Goal: Transaction & Acquisition: Obtain resource

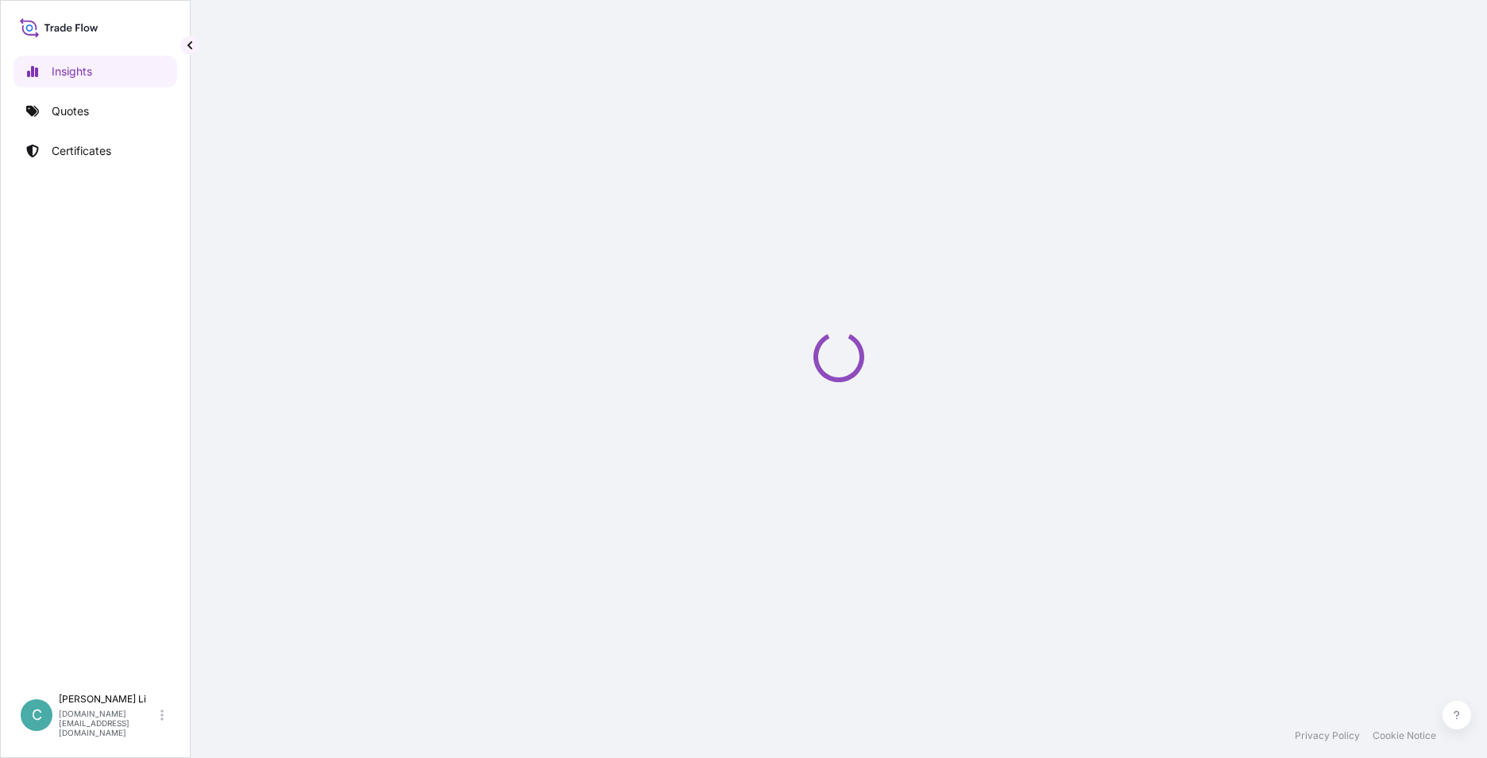
select select "2025"
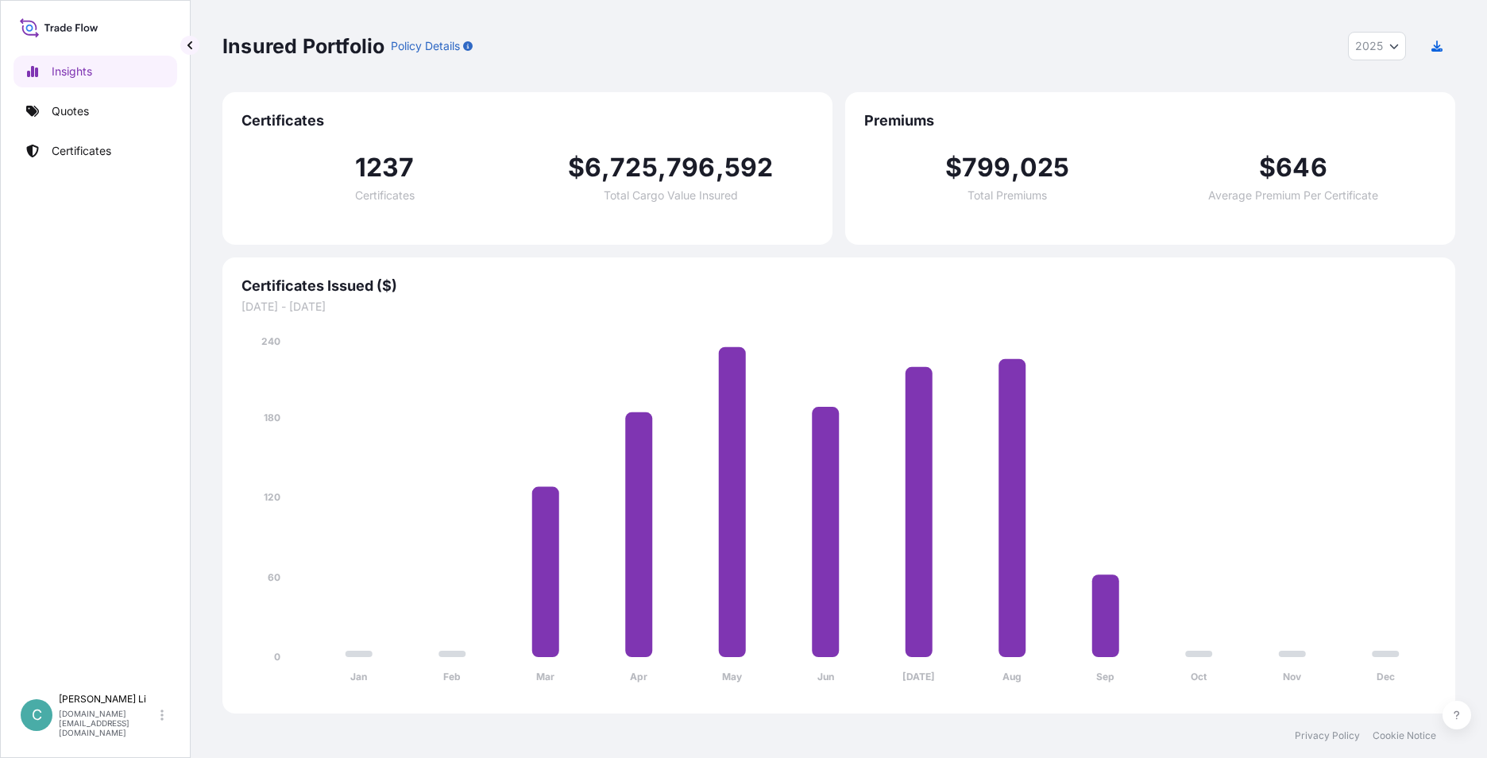
click at [1070, 65] on div "Insured Portfolio Policy Details 2025 2025 2024 2023 2022" at bounding box center [838, 46] width 1233 height 92
click at [141, 86] on link "Insights" at bounding box center [96, 72] width 164 height 32
click at [104, 106] on link "Quotes" at bounding box center [96, 111] width 164 height 32
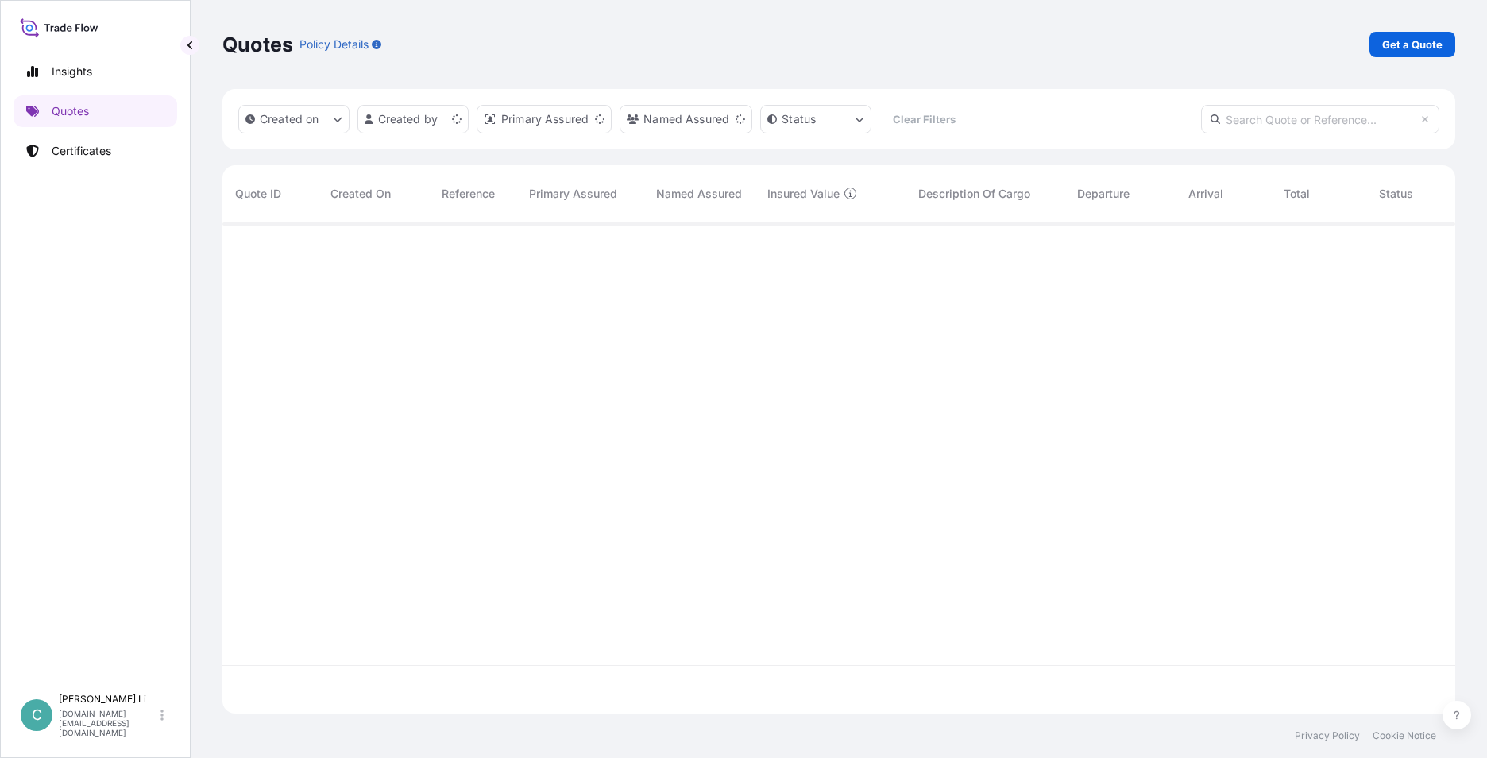
scroll to position [488, 1221]
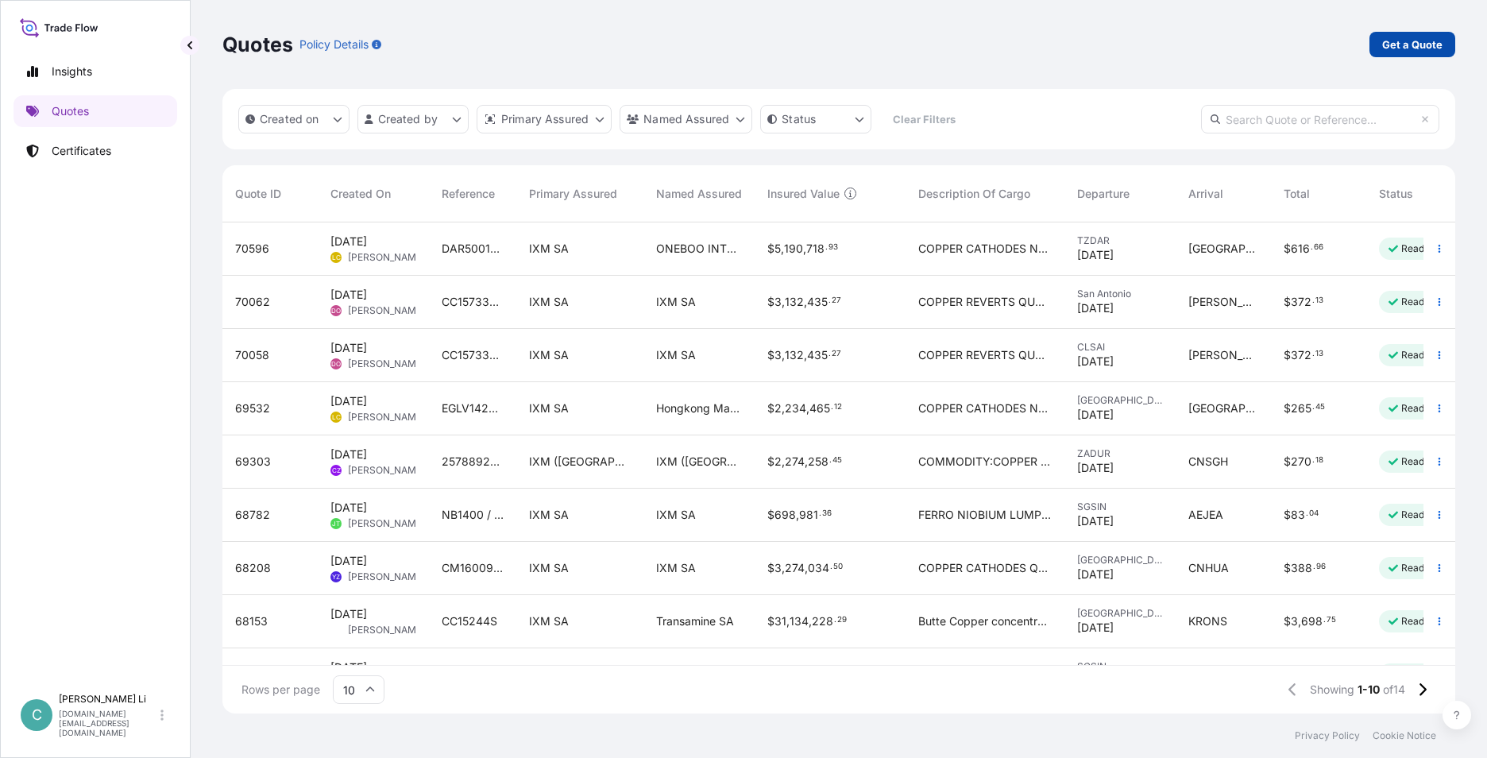
click at [1424, 37] on p "Get a Quote" at bounding box center [1412, 45] width 60 height 16
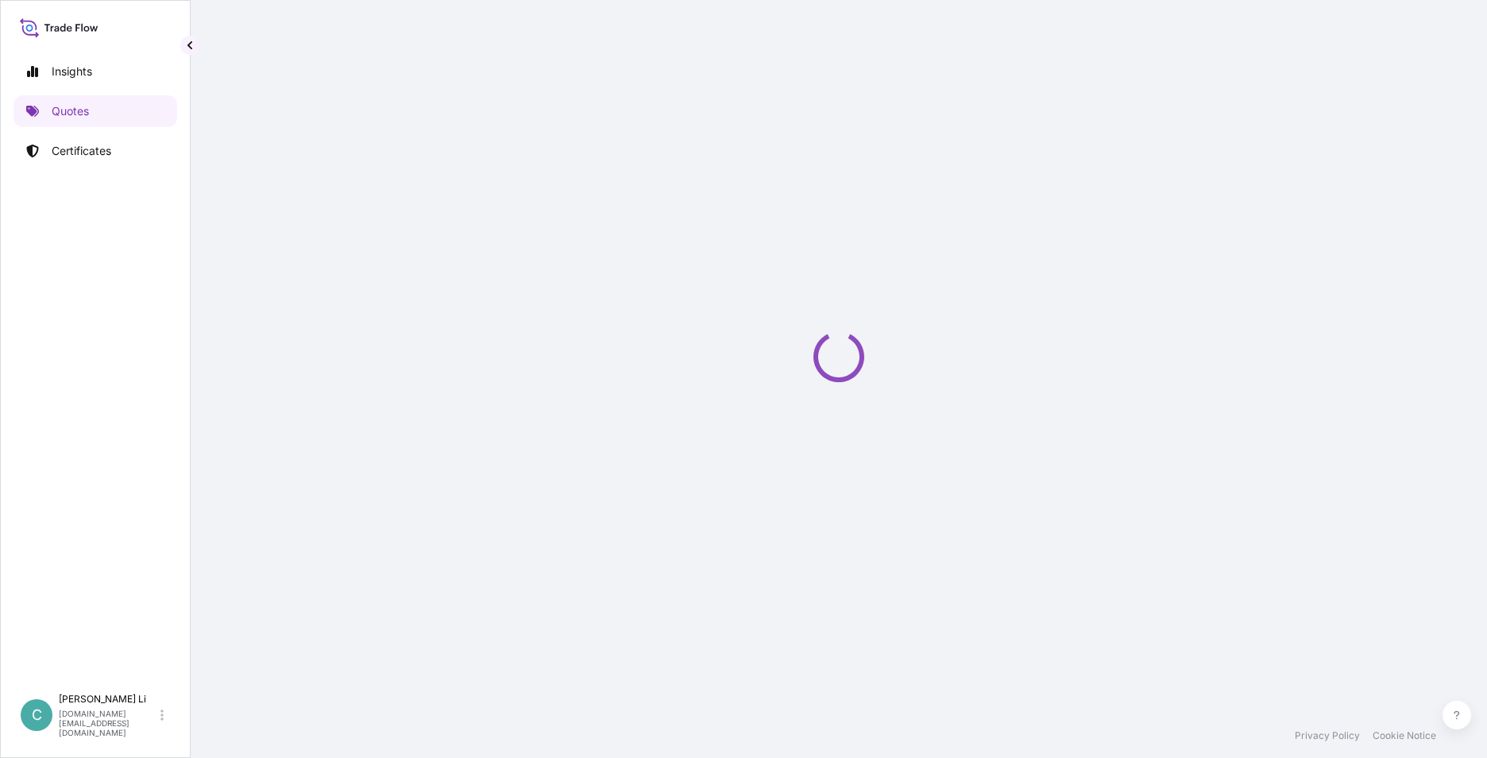
select select "Sea"
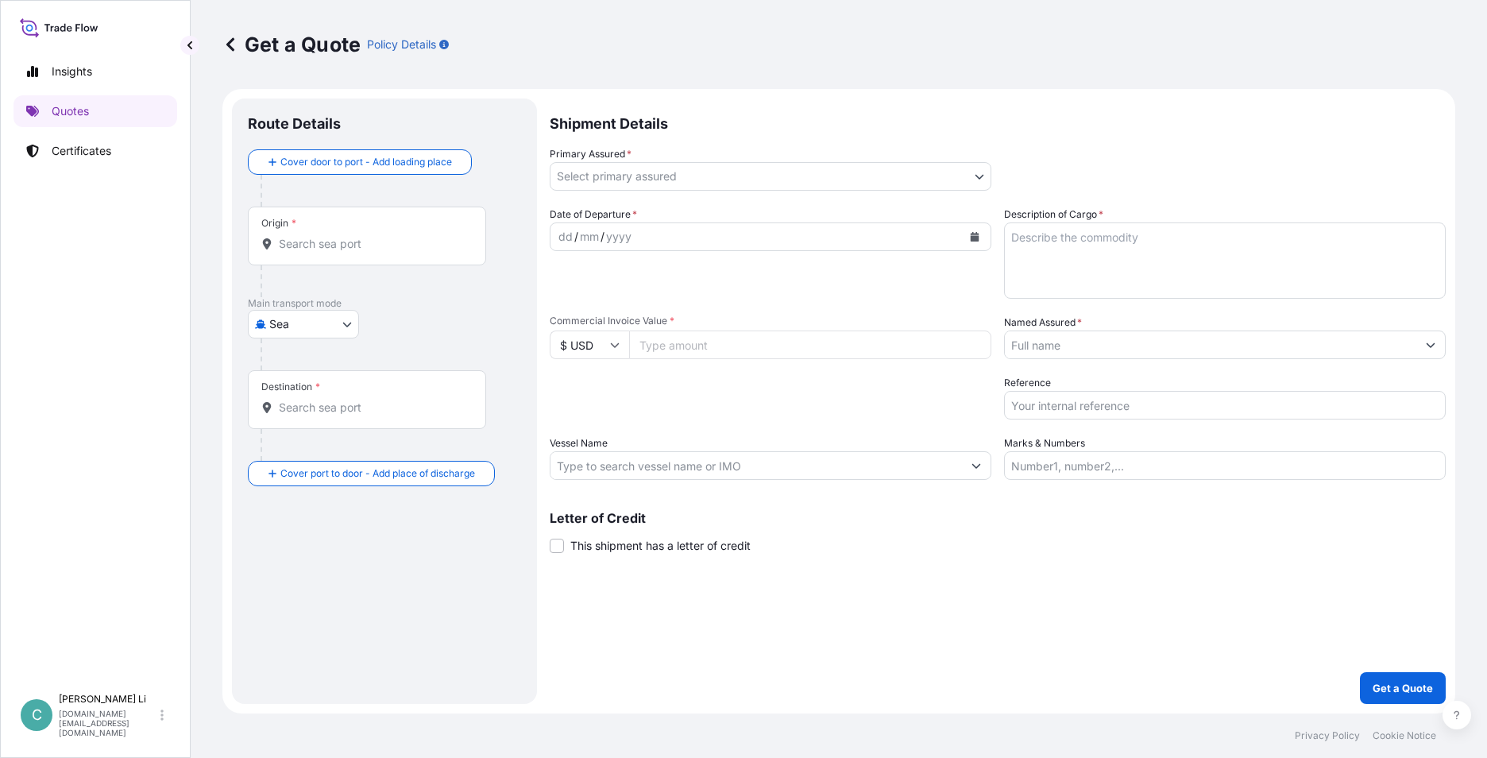
click at [951, 180] on body "Insights Quotes Certificates C [PERSON_NAME] [DOMAIN_NAME][EMAIL_ADDRESS][DOMAI…" at bounding box center [743, 379] width 1487 height 758
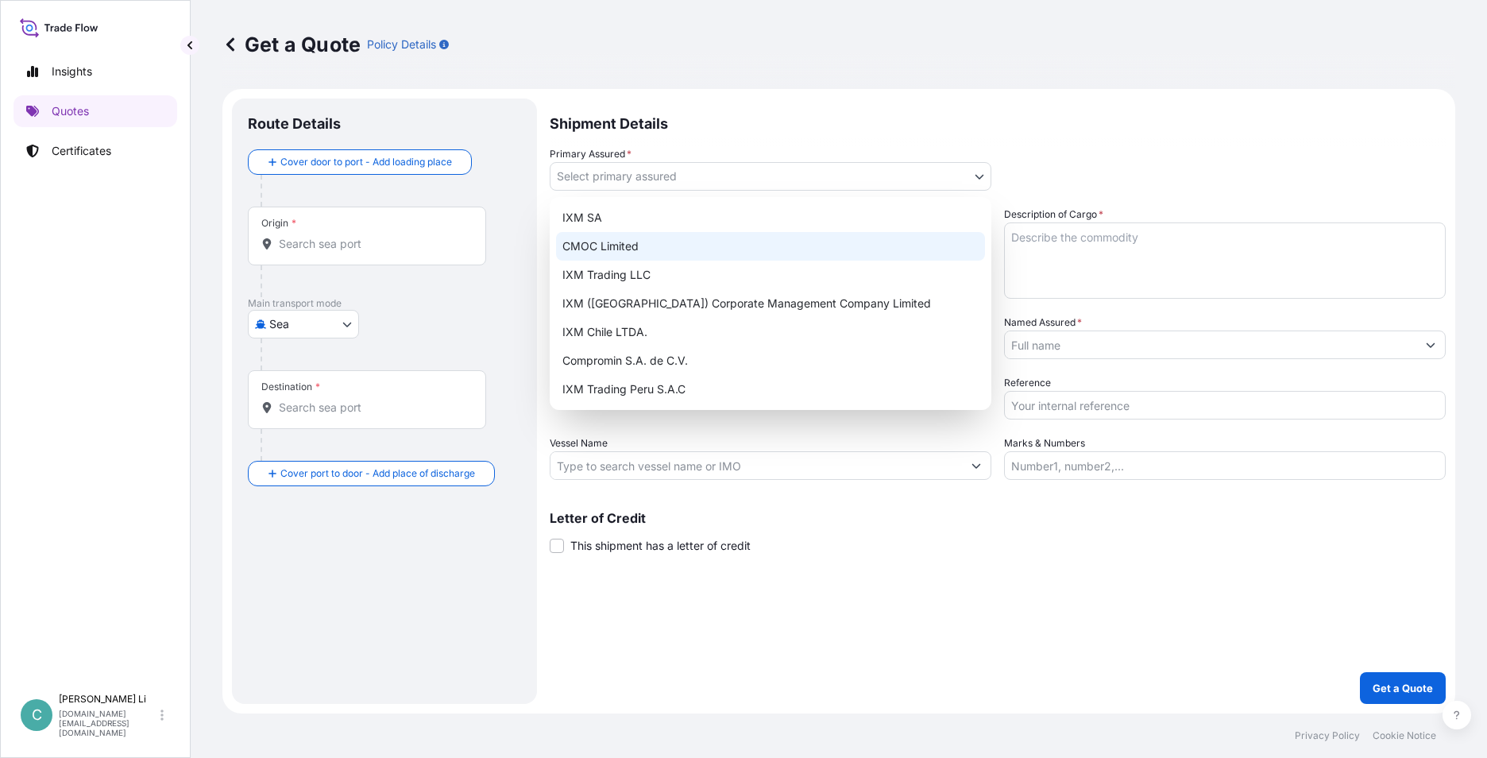
click at [748, 215] on div "IXM SA" at bounding box center [770, 217] width 429 height 29
select select "31846"
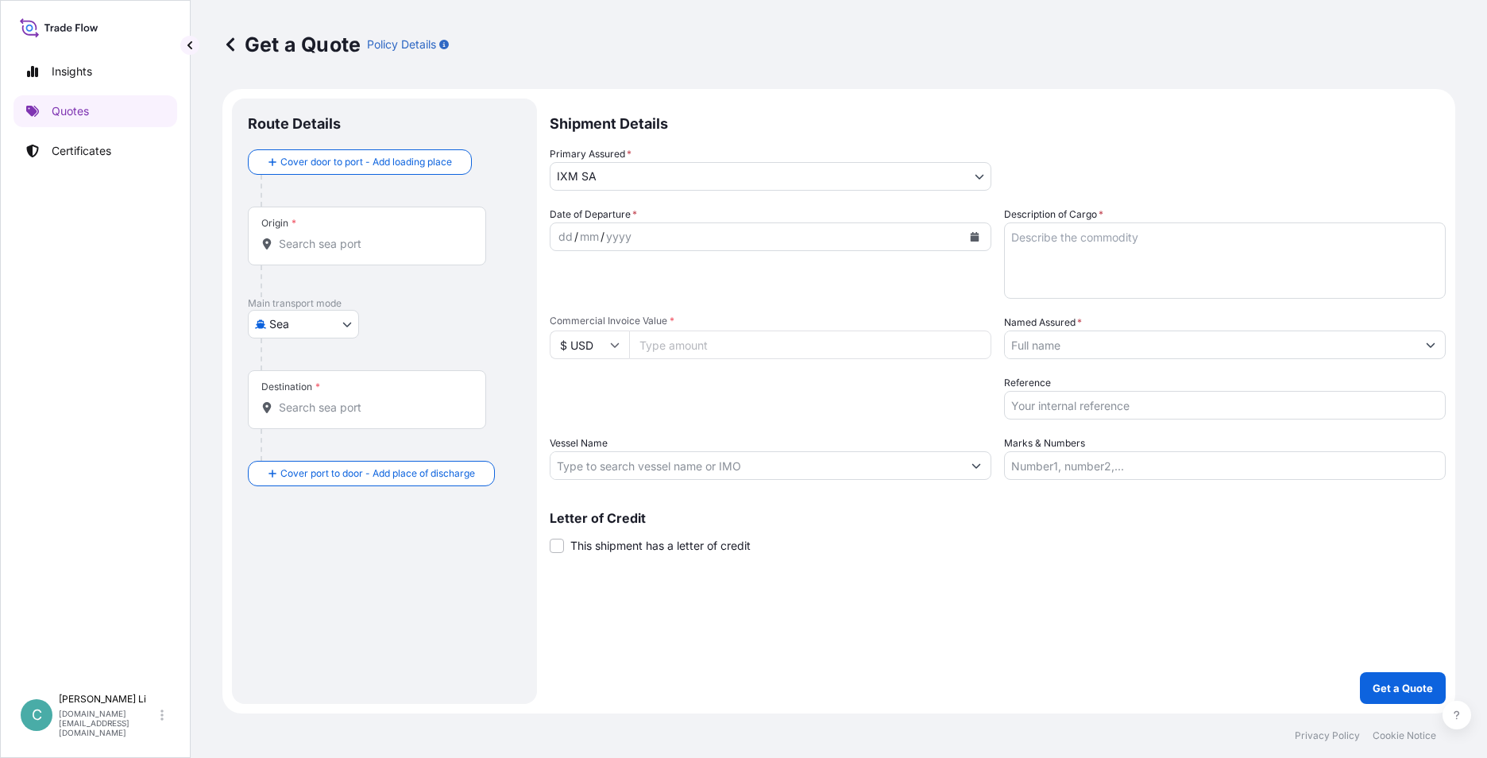
click at [732, 346] on input "Commercial Invoice Value *" at bounding box center [810, 344] width 362 height 29
click at [715, 338] on input "Commercial Invoice Value *" at bounding box center [810, 344] width 362 height 29
paste input "636067.08"
type input "636067.08"
click at [721, 368] on div "Date of Departure * dd / mm / yyyy Cargo Category * Metals of every type and de…" at bounding box center [998, 343] width 896 height 273
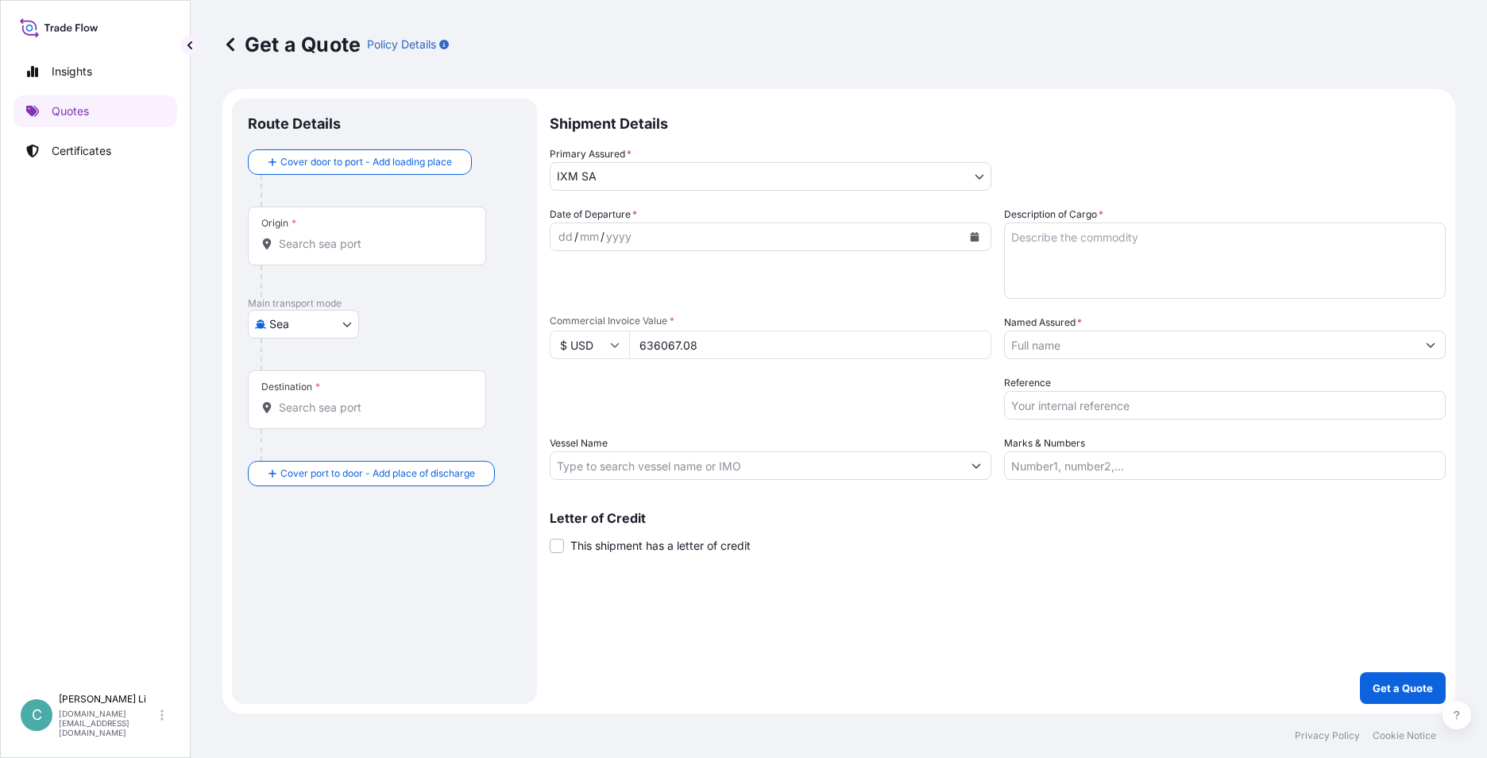
click at [655, 245] on div "dd / mm / yyyy" at bounding box center [757, 236] width 412 height 29
click at [969, 229] on button "Calendar" at bounding box center [974, 236] width 25 height 25
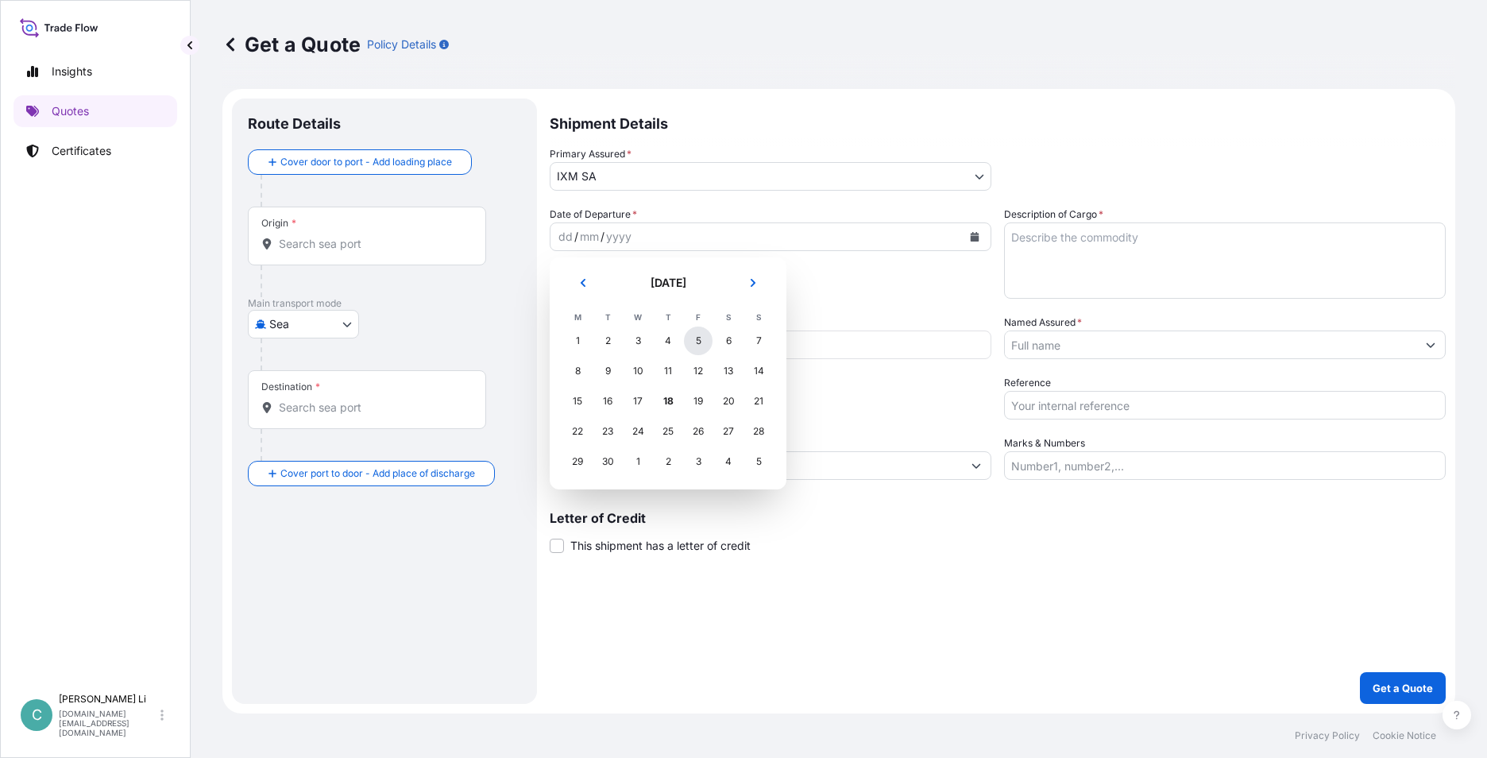
click at [701, 340] on div "5" at bounding box center [698, 341] width 29 height 29
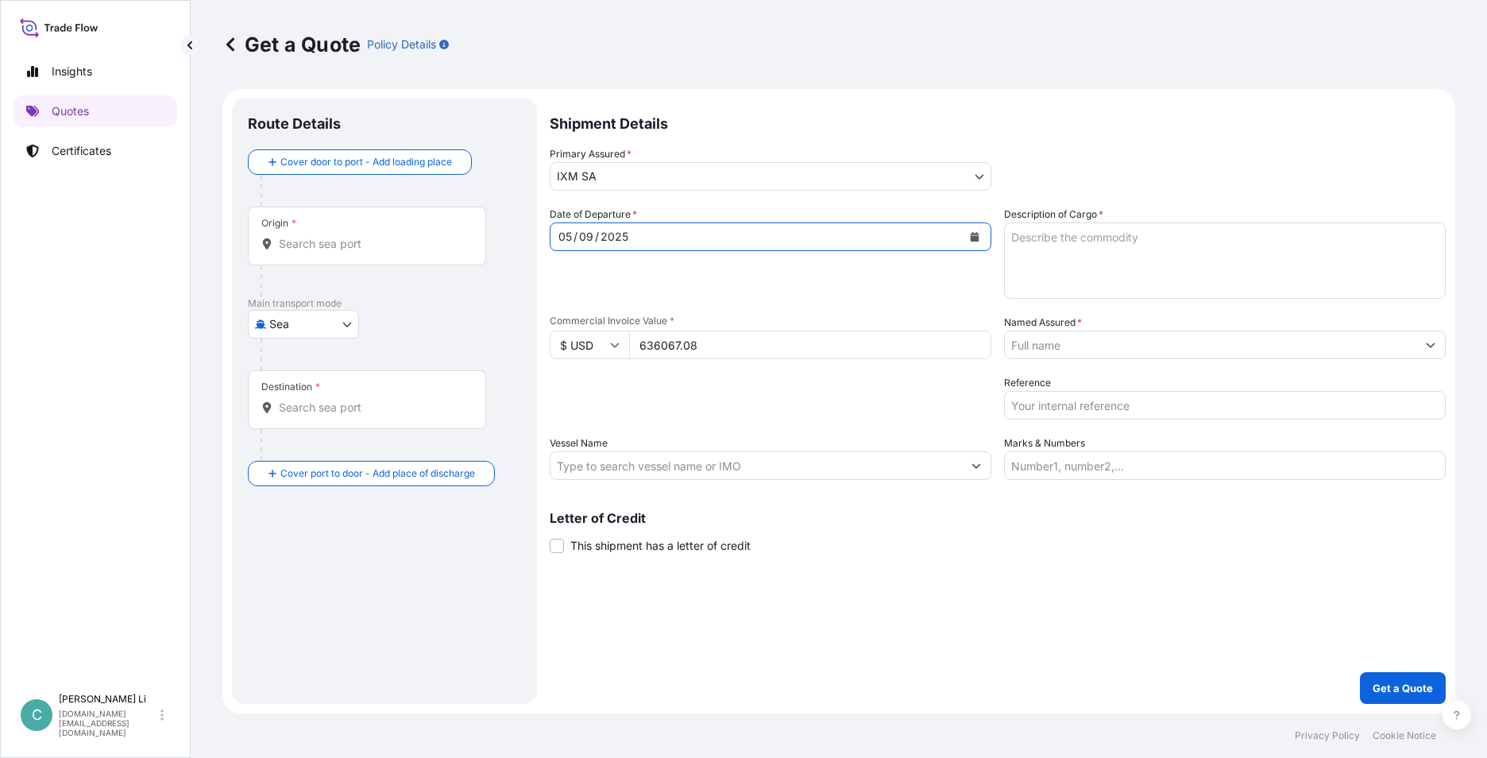
click at [1161, 249] on textarea "Description of Cargo *" at bounding box center [1225, 260] width 442 height 76
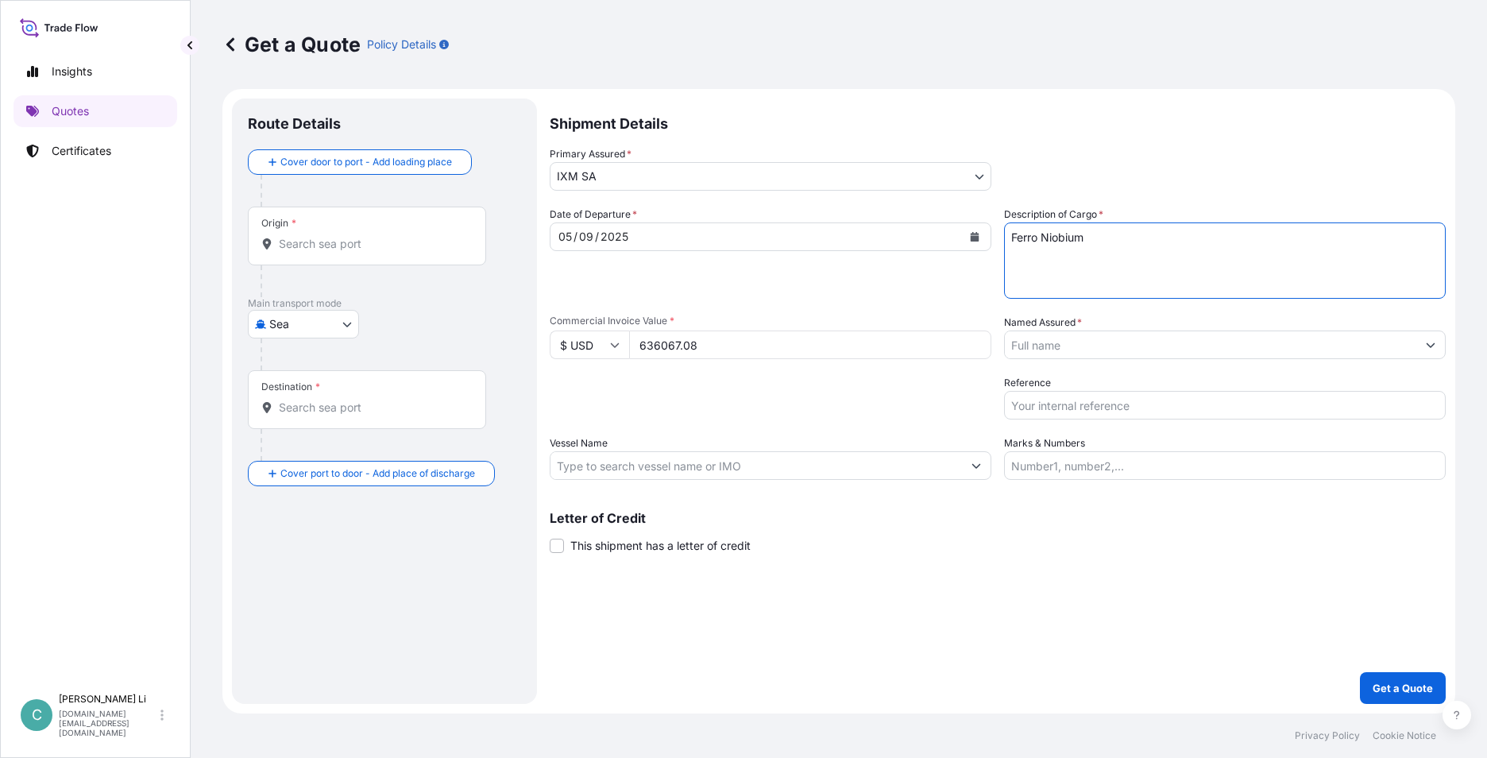
type textarea "Ferro Niobium"
click at [1096, 335] on input "Named Assured *" at bounding box center [1211, 344] width 412 height 29
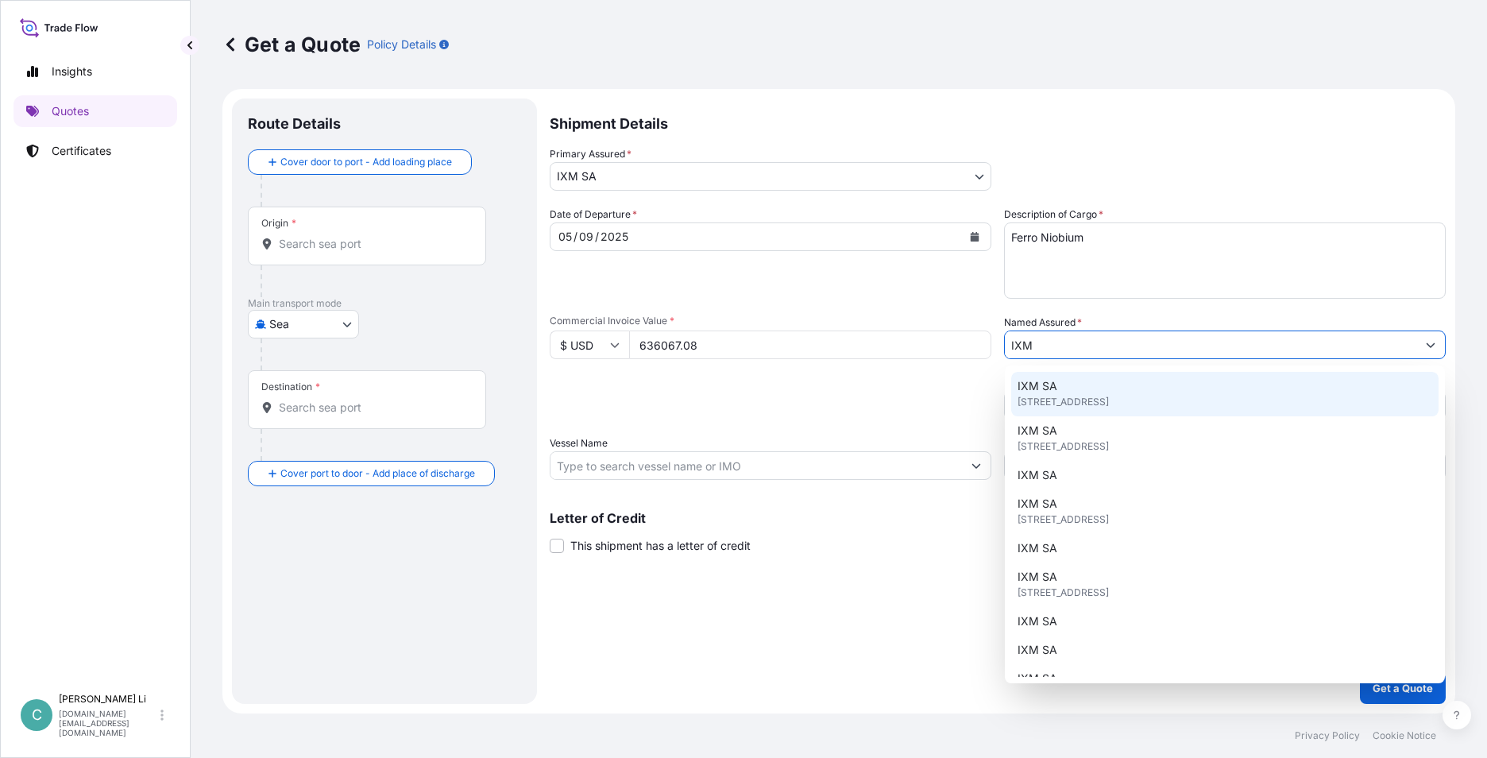
click at [1066, 396] on span "[STREET_ADDRESS]" at bounding box center [1063, 402] width 91 height 16
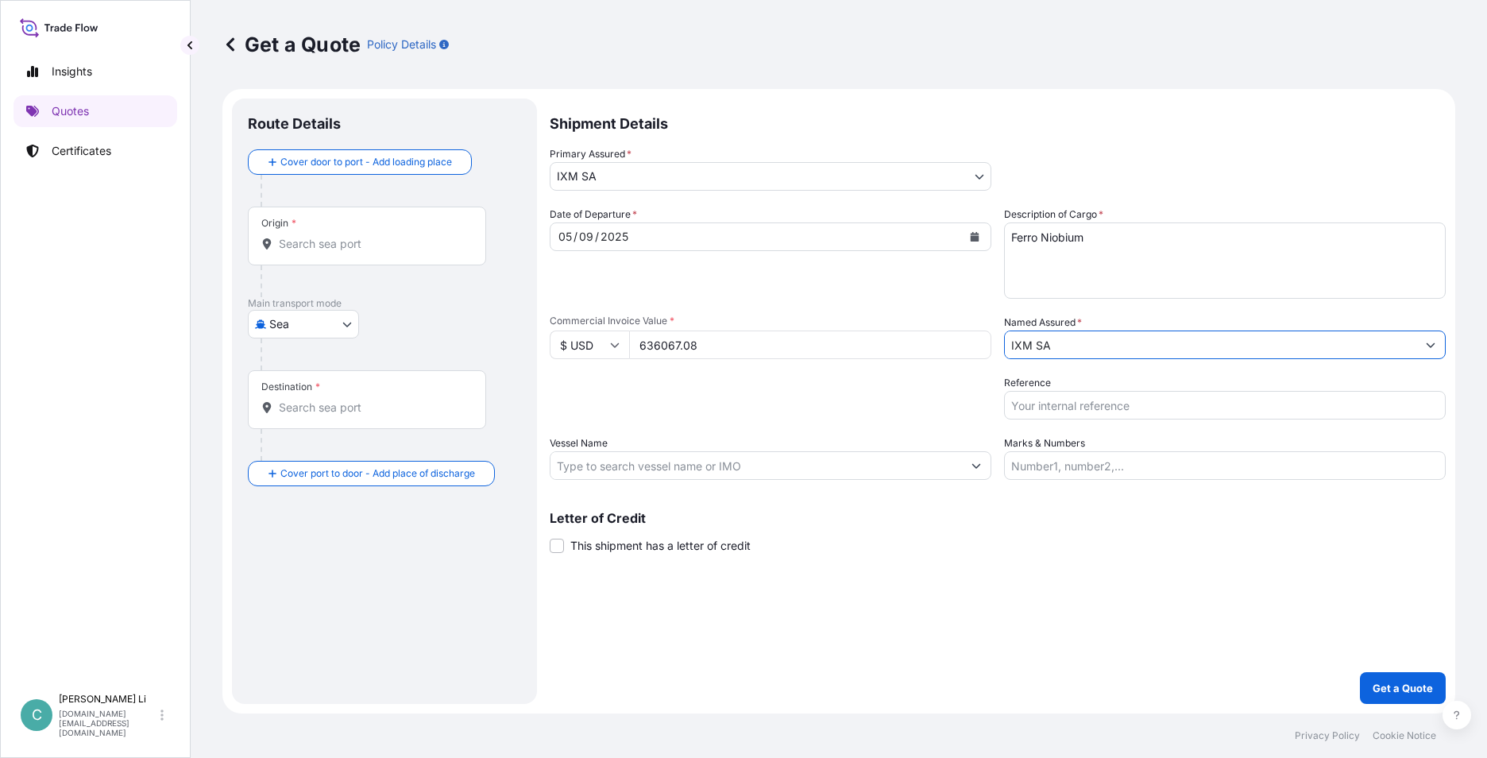
type input "IXM SA"
click at [367, 256] on div "Origin *" at bounding box center [367, 236] width 238 height 59
click at [367, 252] on input "Origin *" at bounding box center [372, 244] width 187 height 16
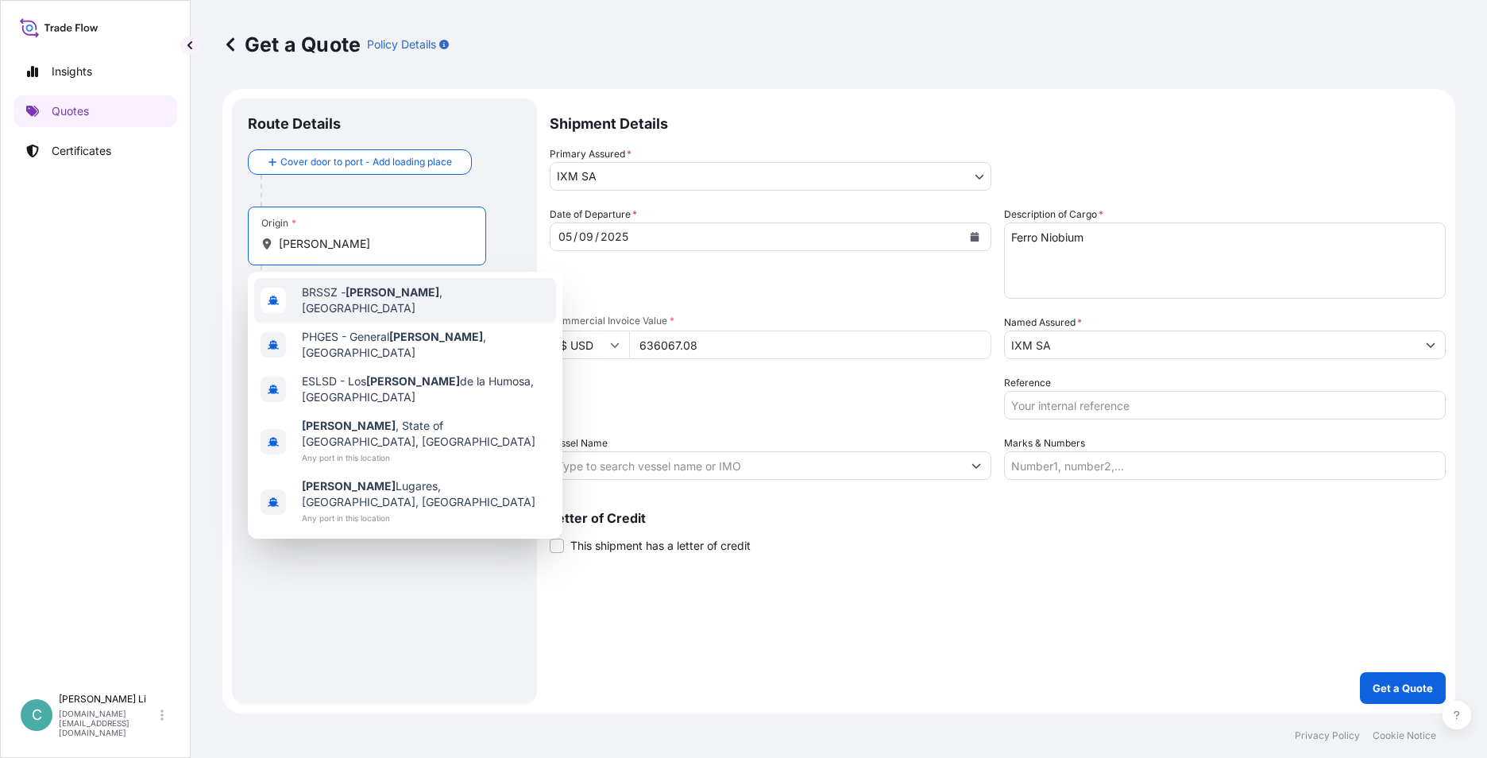
click at [346, 306] on div "[PERSON_NAME][GEOGRAPHIC_DATA] , [GEOGRAPHIC_DATA]" at bounding box center [405, 300] width 302 height 44
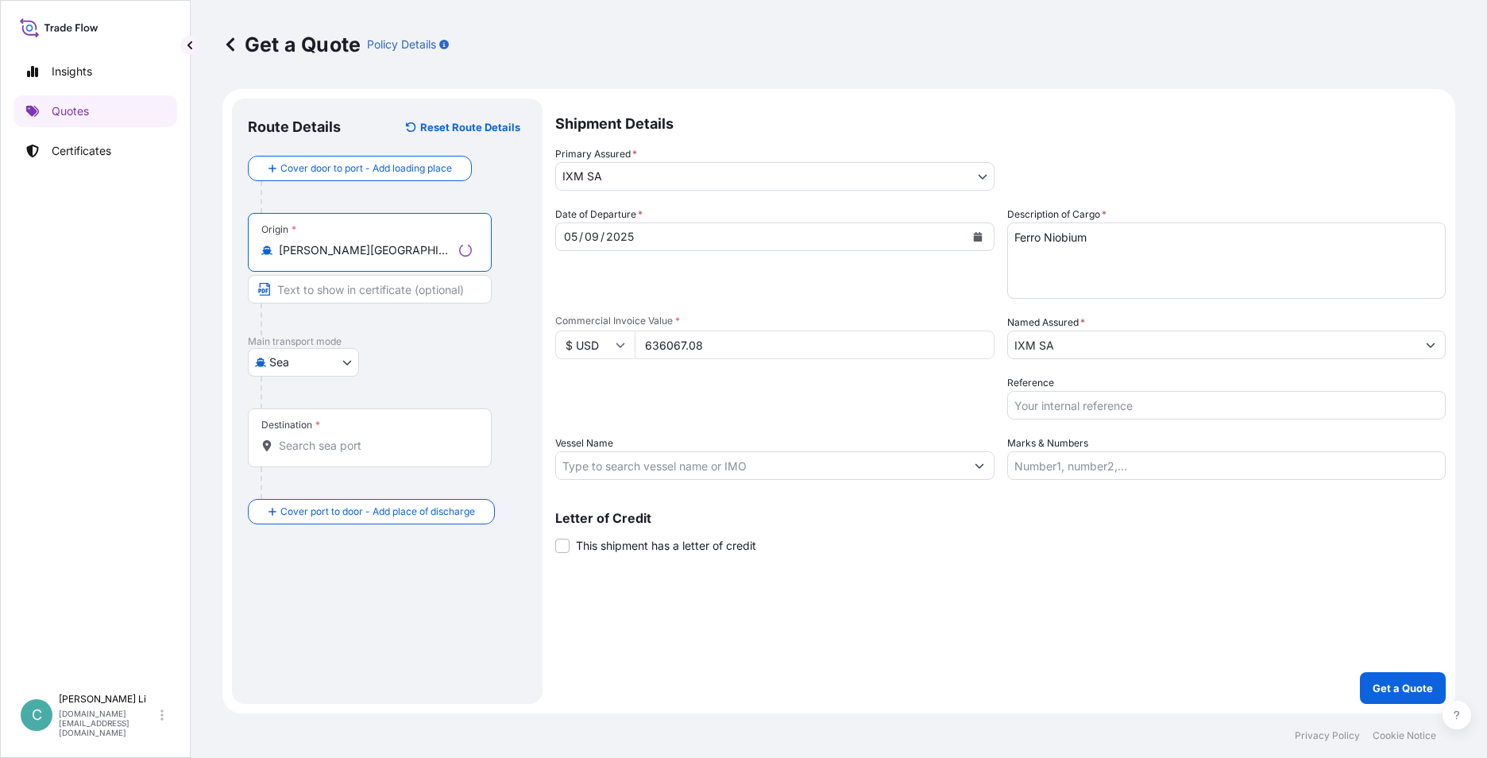
type input "[PERSON_NAME][GEOGRAPHIC_DATA], [GEOGRAPHIC_DATA]"
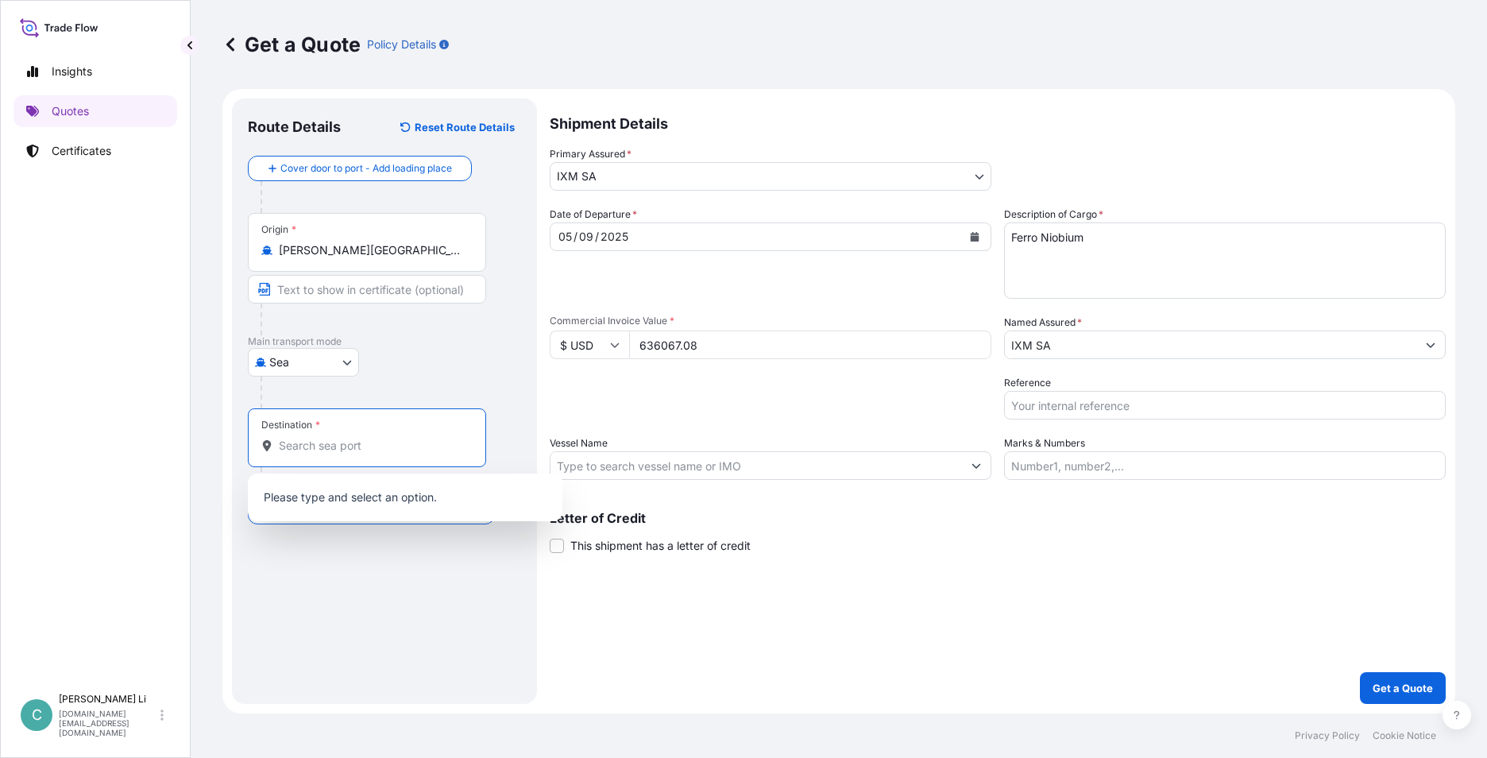
click at [310, 441] on input "Destination *" at bounding box center [372, 446] width 187 height 16
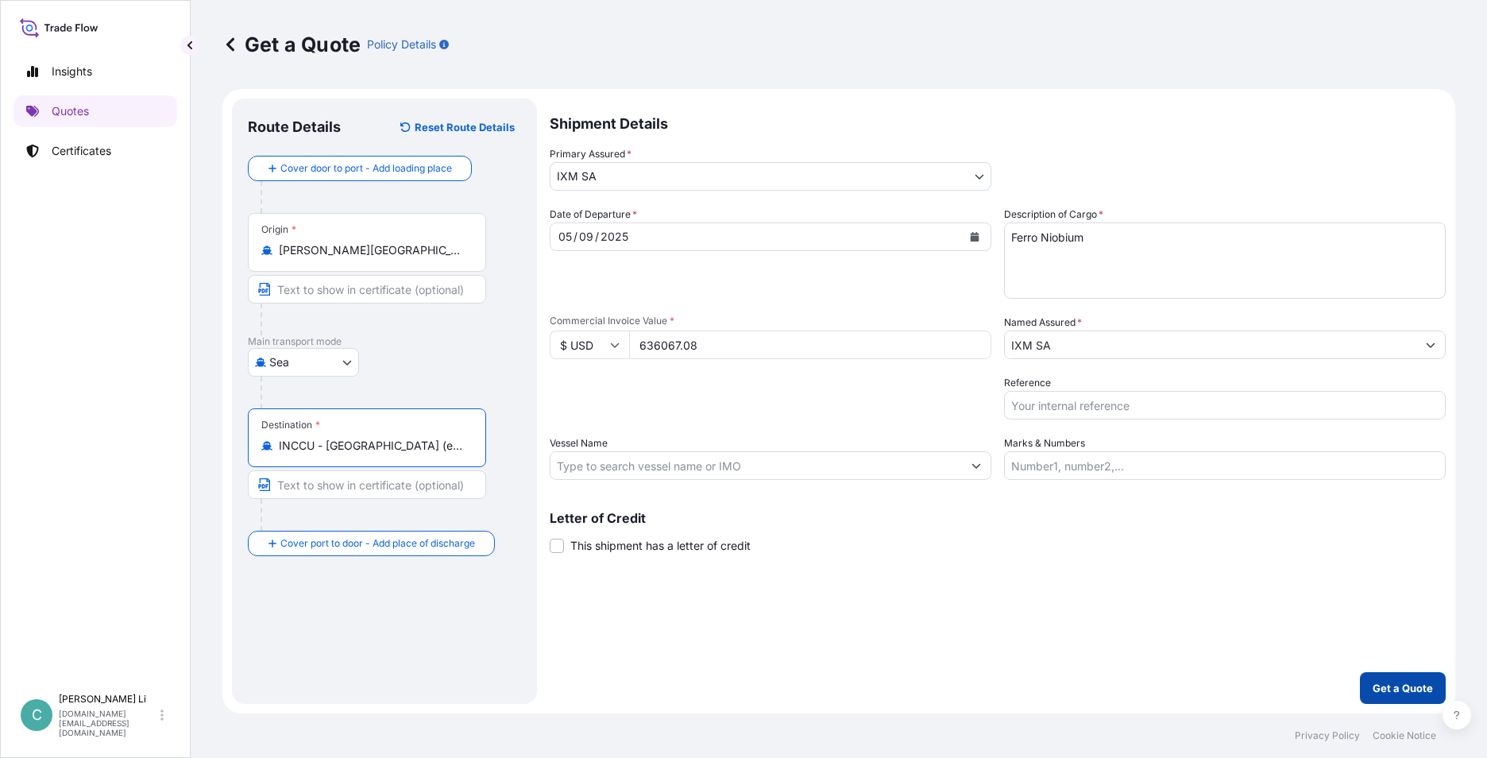
type input "INCCU - [GEOGRAPHIC_DATA] (ex [GEOGRAPHIC_DATA]), [GEOGRAPHIC_DATA]"
click at [1398, 688] on p "Get a Quote" at bounding box center [1403, 688] width 60 height 16
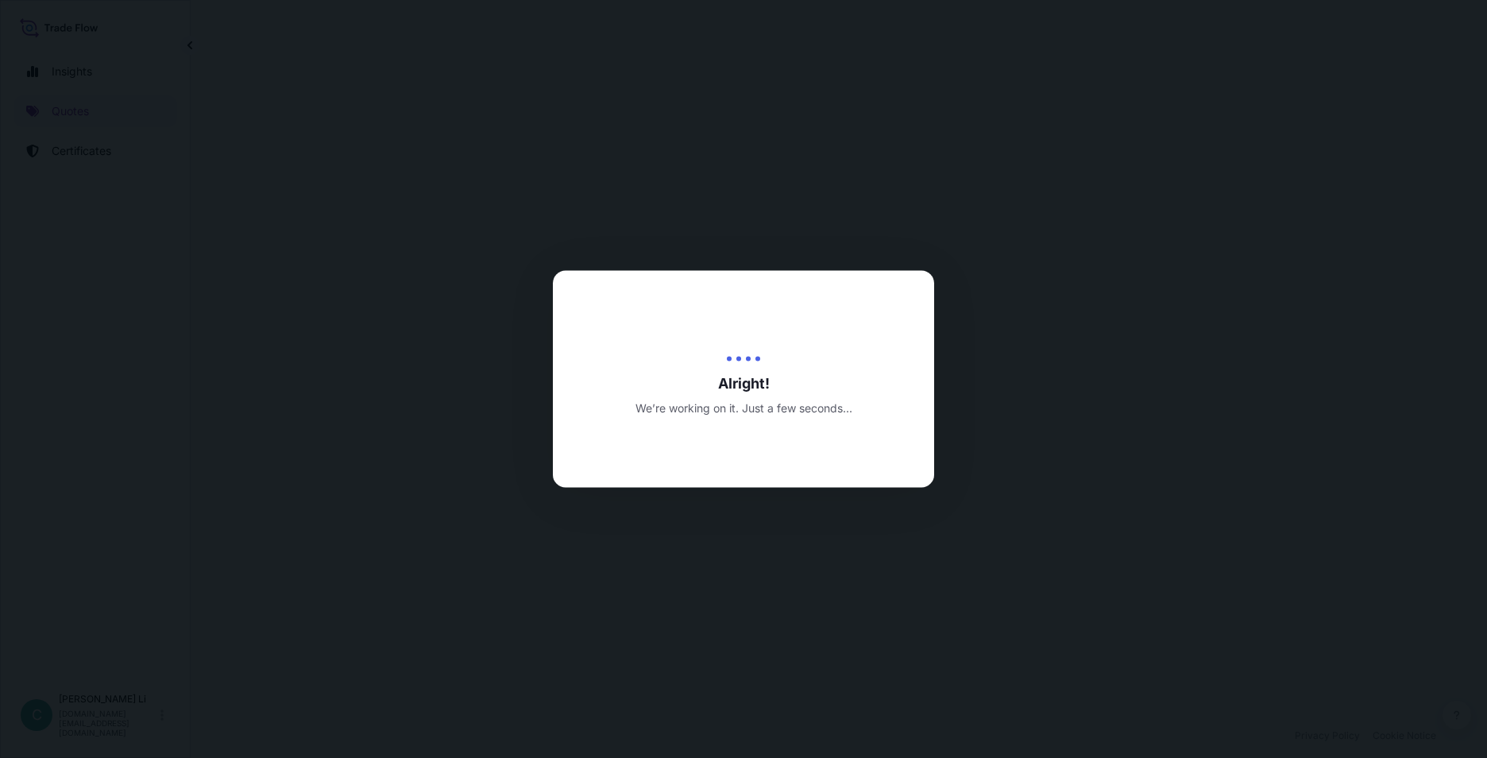
scroll to position [544, 0]
select select "Sea"
select select "31846"
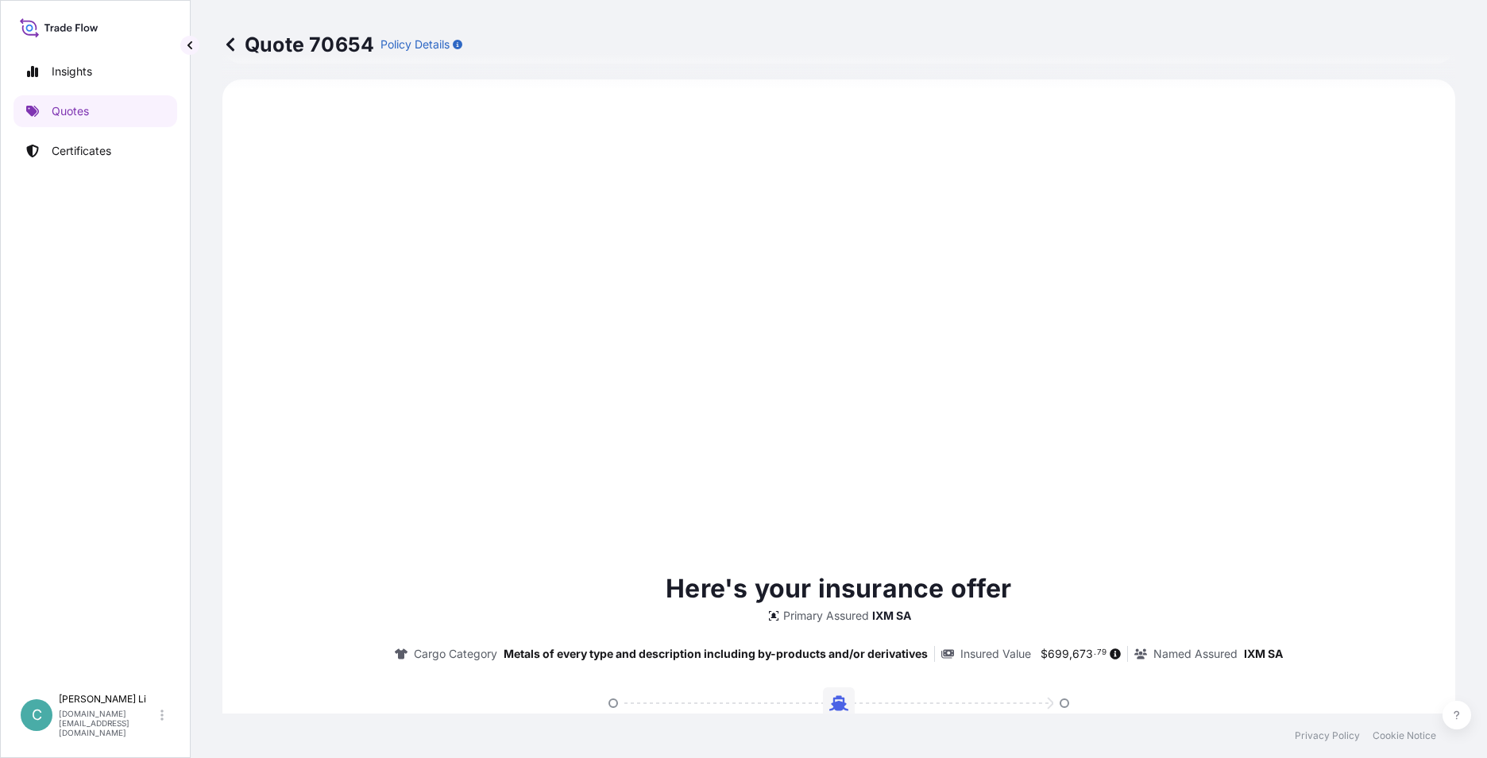
scroll to position [1633, 0]
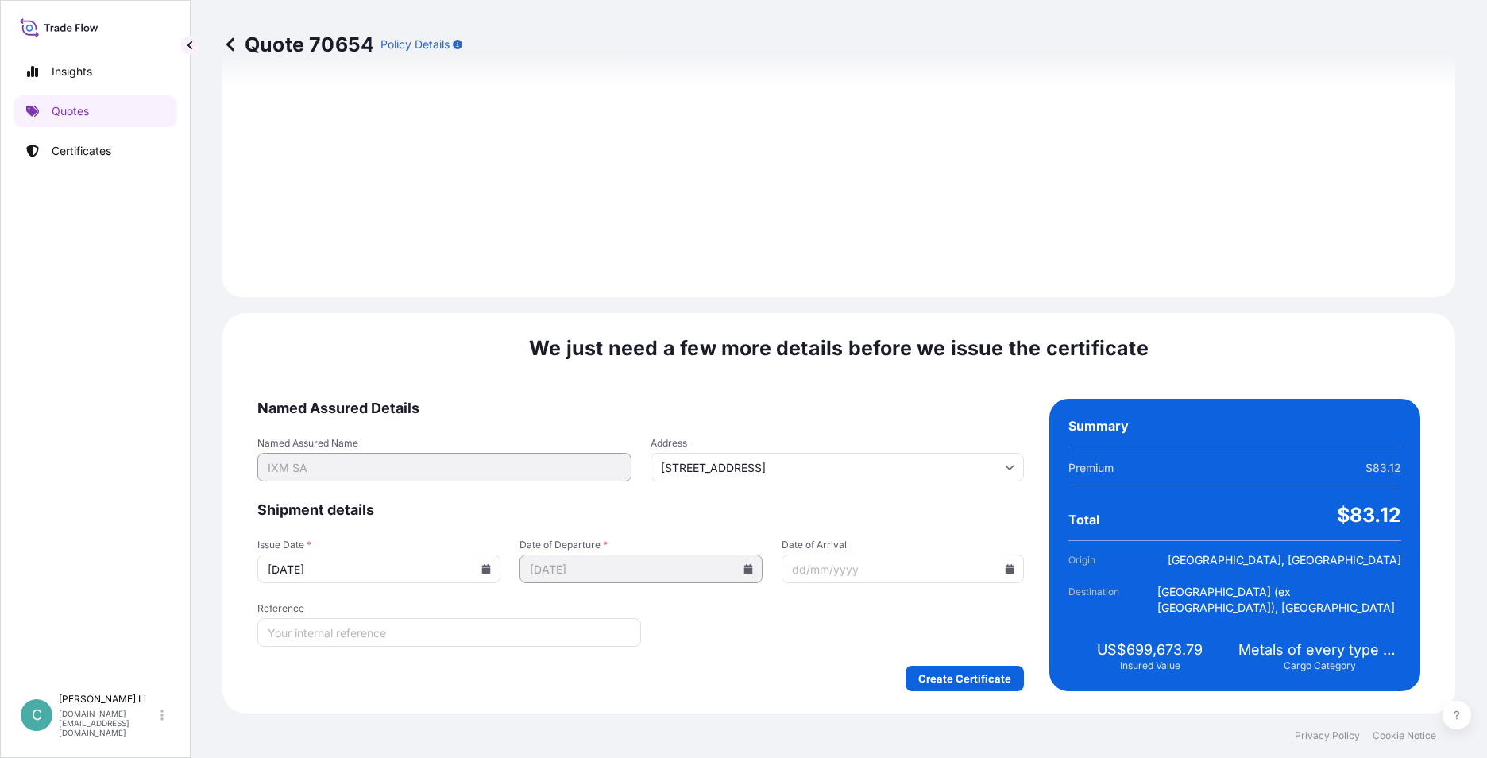
click at [480, 578] on input "[DATE]" at bounding box center [378, 569] width 243 height 29
click at [482, 568] on icon at bounding box center [486, 569] width 9 height 10
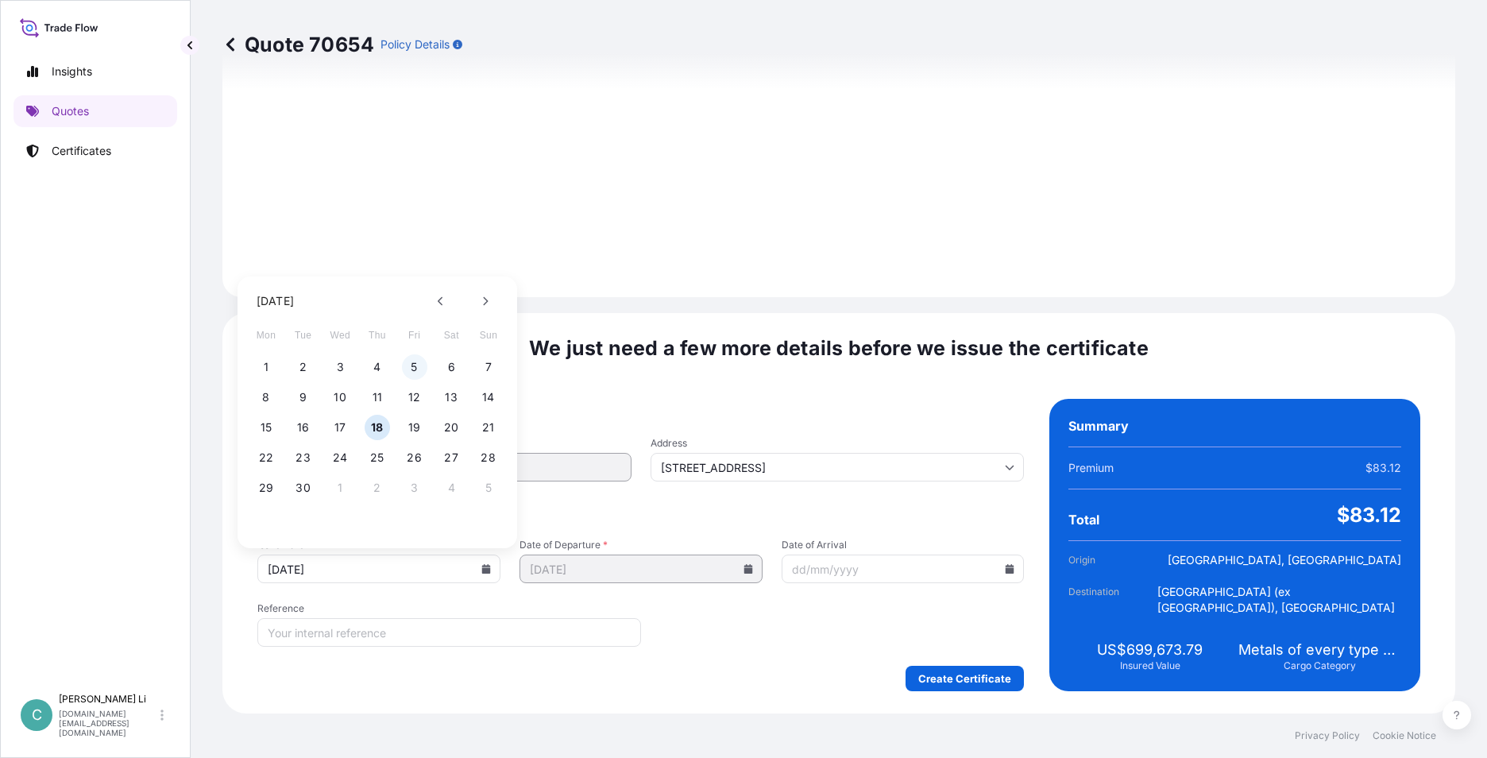
click at [412, 361] on button "5" at bounding box center [414, 366] width 25 height 25
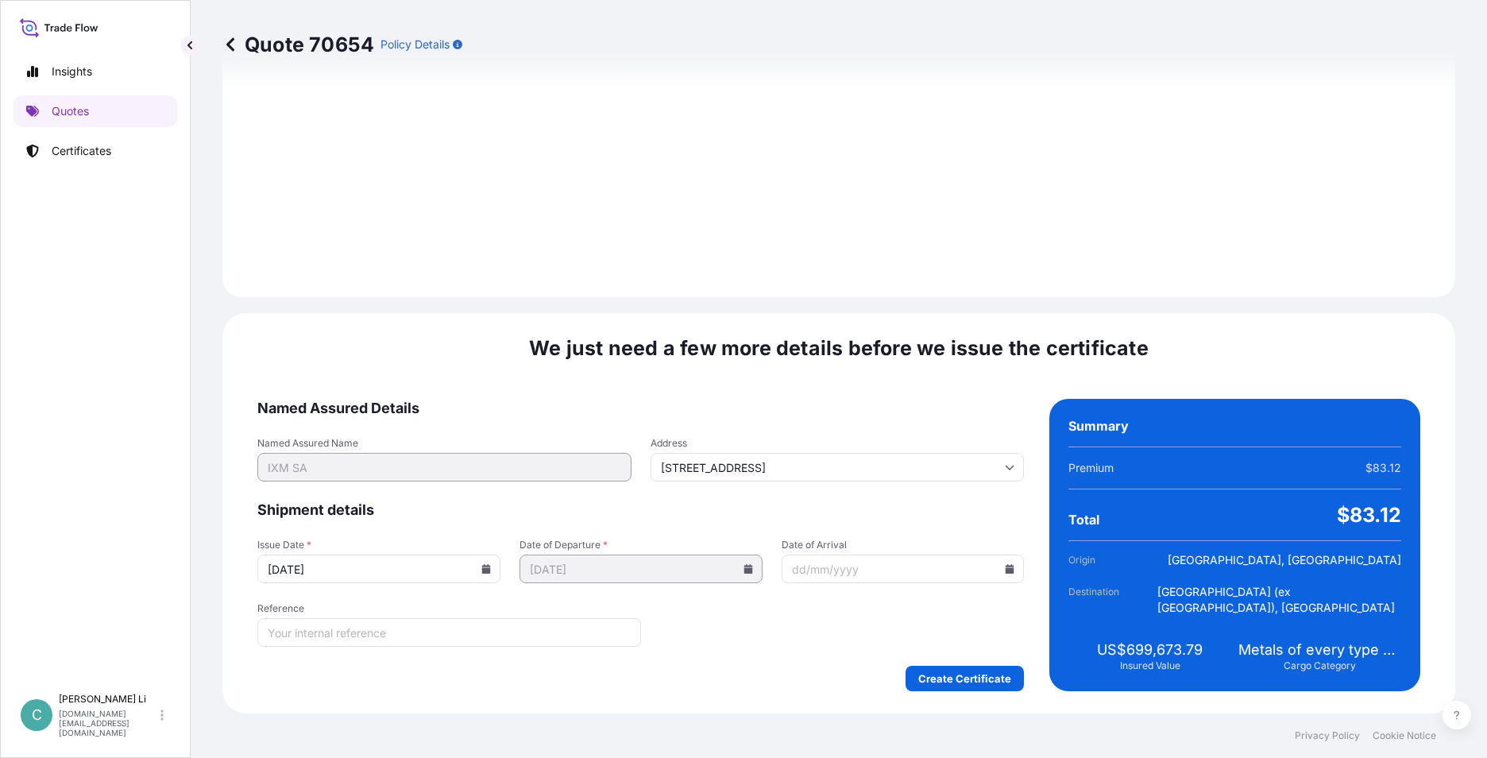
type input "[DATE]"
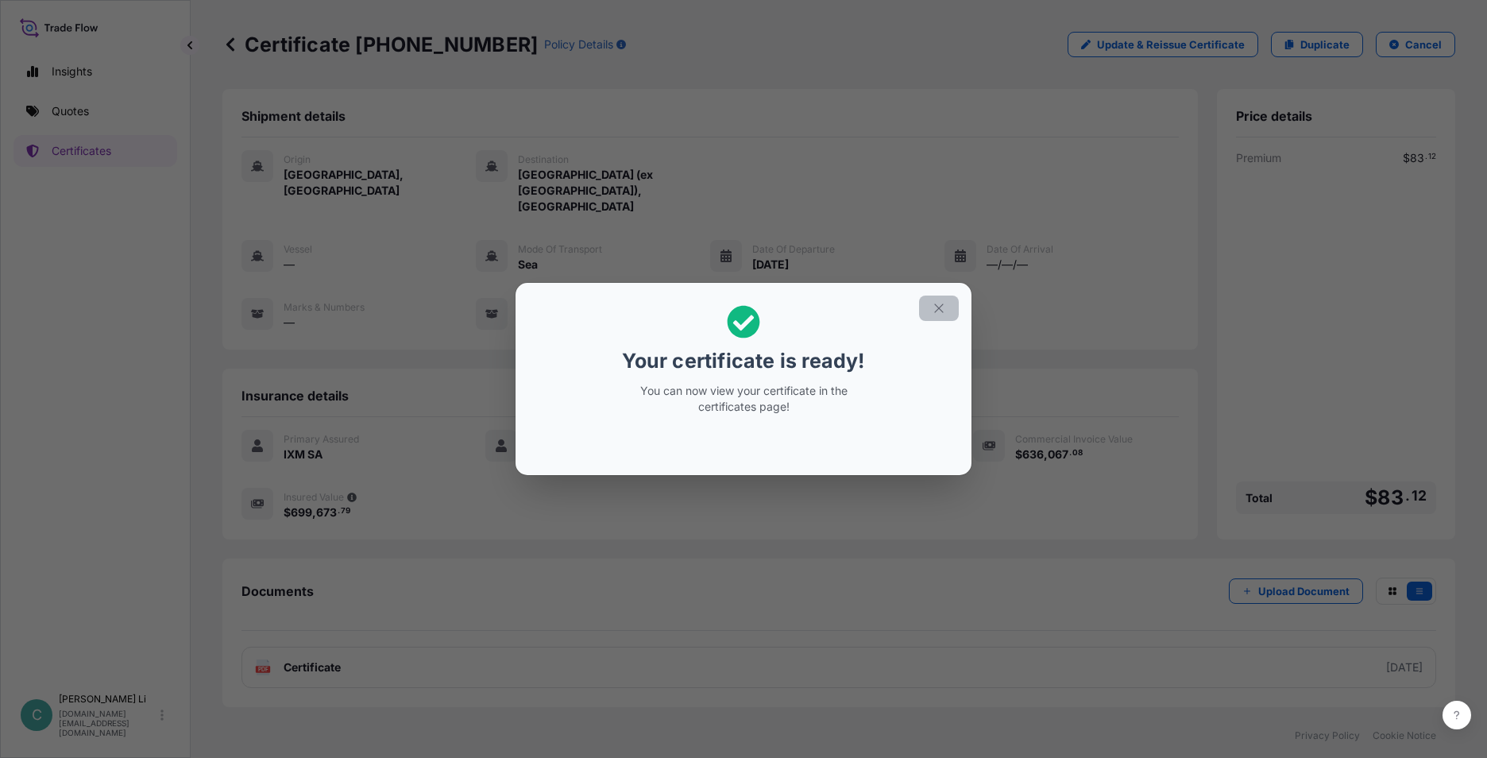
click at [945, 305] on icon "button" at bounding box center [939, 308] width 14 height 14
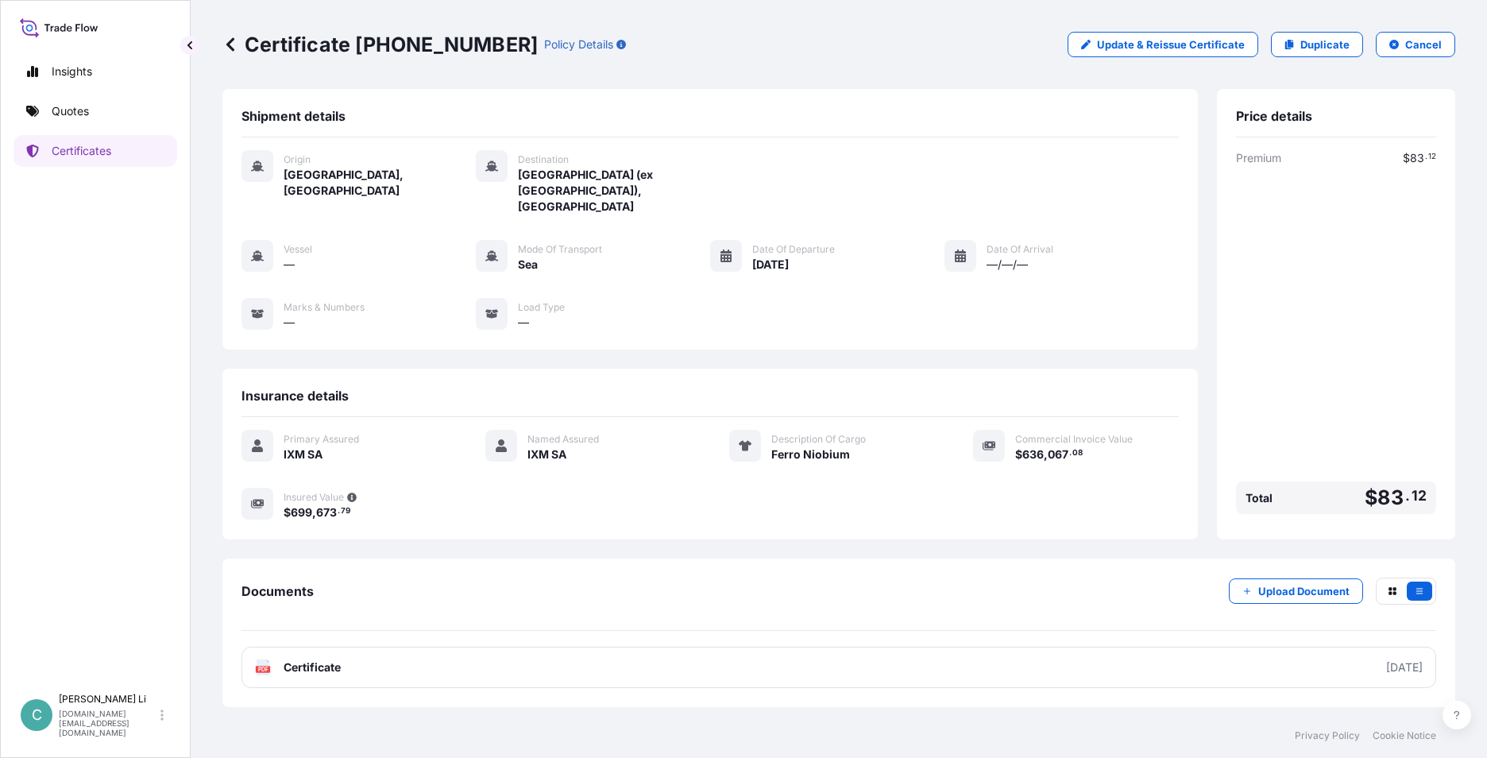
click at [945, 305] on div "Origin [GEOGRAPHIC_DATA], [GEOGRAPHIC_DATA] Destination [GEOGRAPHIC_DATA] (ex […" at bounding box center [710, 248] width 937 height 222
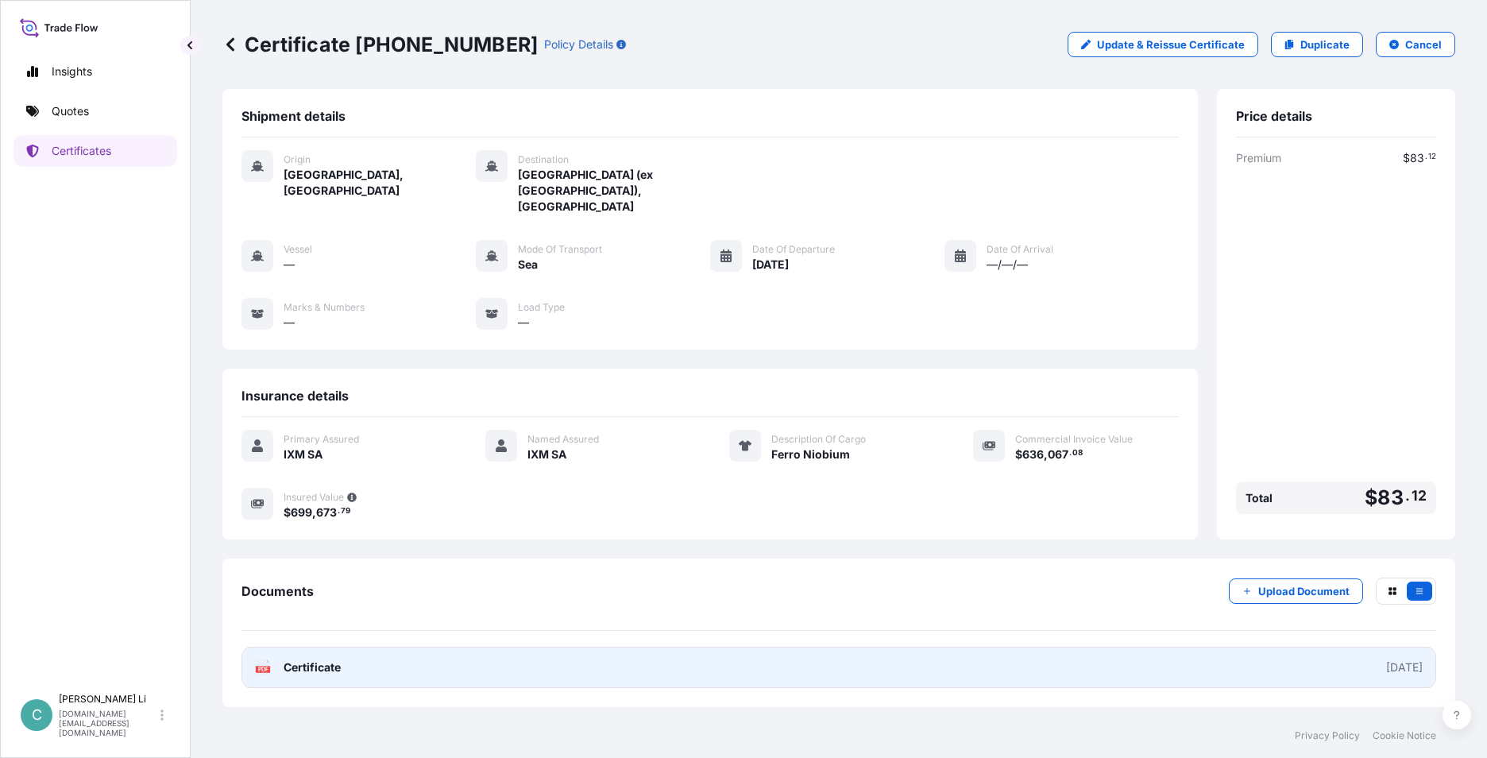
click at [284, 647] on link "PDF Certificate [DATE]" at bounding box center [839, 667] width 1195 height 41
